Goal: Task Accomplishment & Management: Use online tool/utility

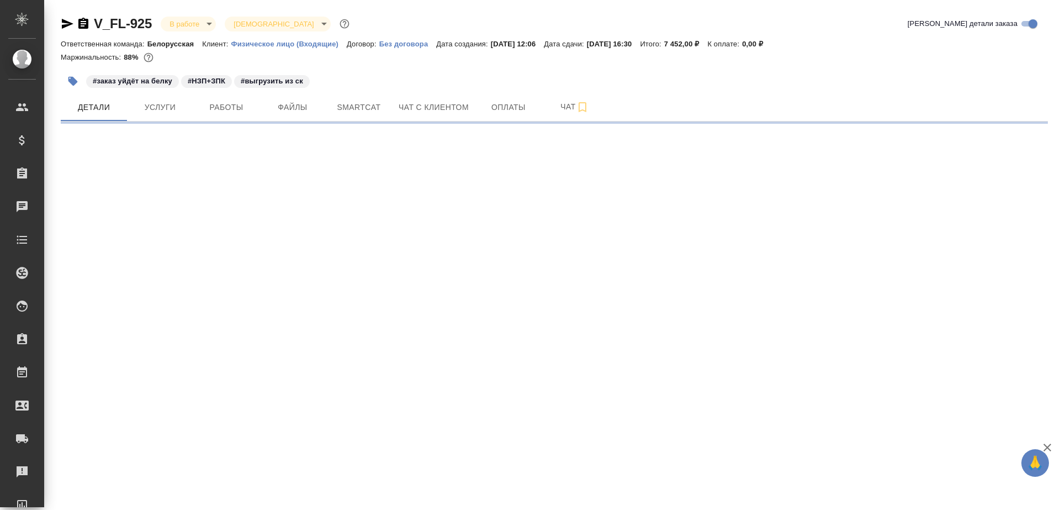
select select "RU"
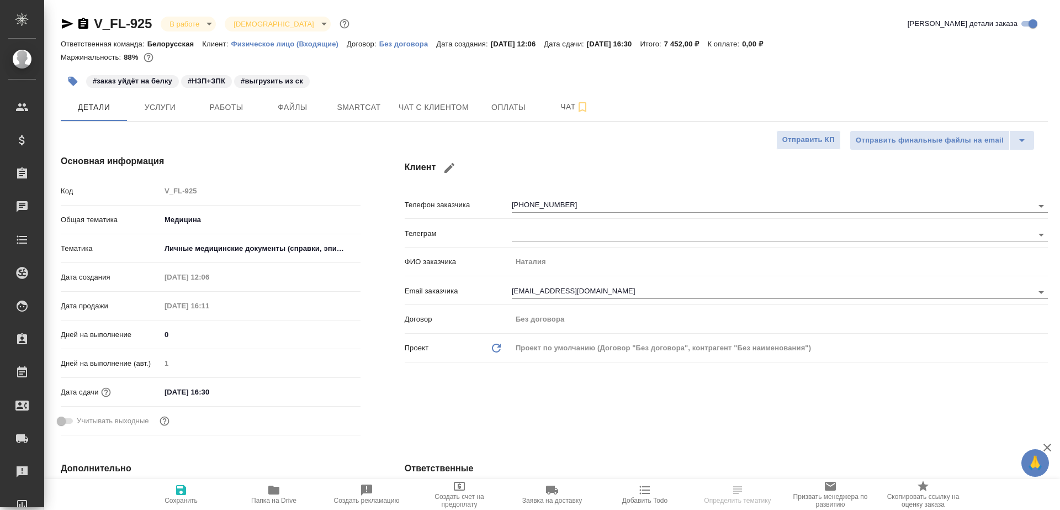
type textarea "x"
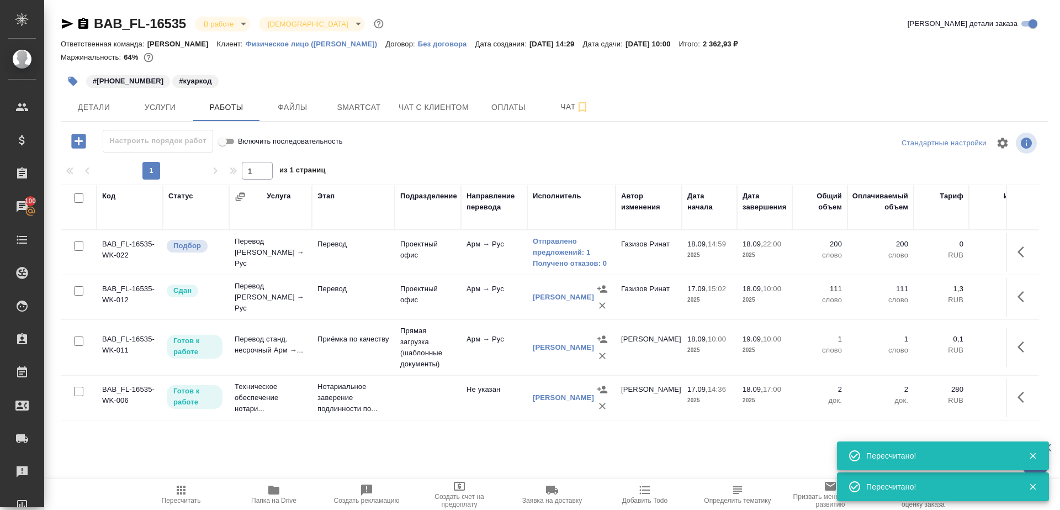
click at [190, 482] on button "Пересчитать" at bounding box center [181, 494] width 93 height 31
